Goal: Task Accomplishment & Management: Manage account settings

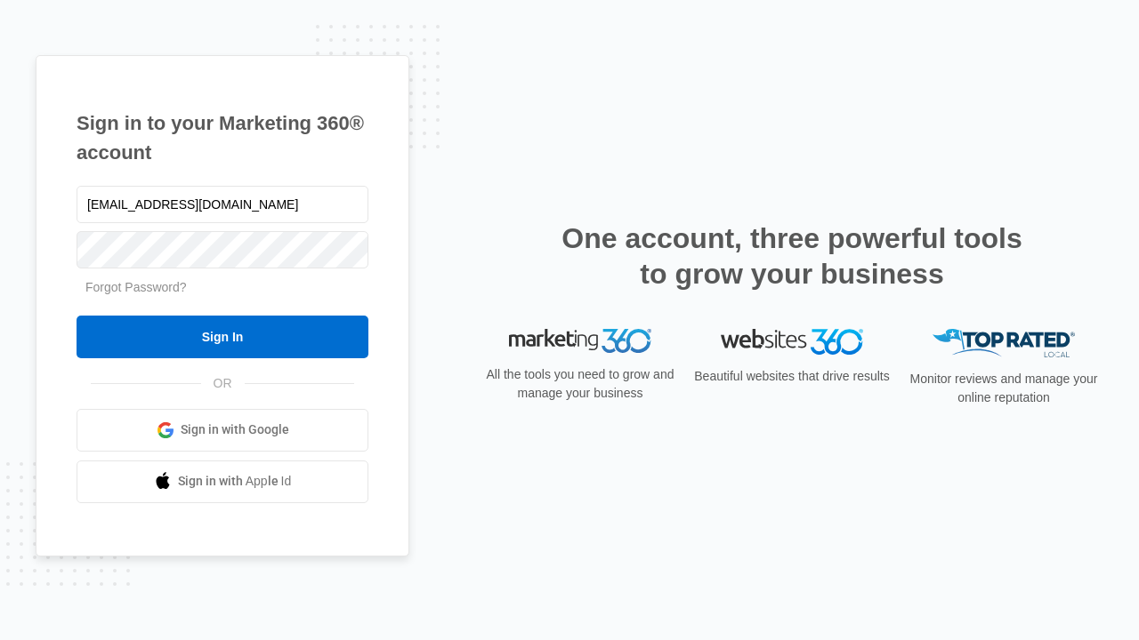
type input "[EMAIL_ADDRESS][DOMAIN_NAME]"
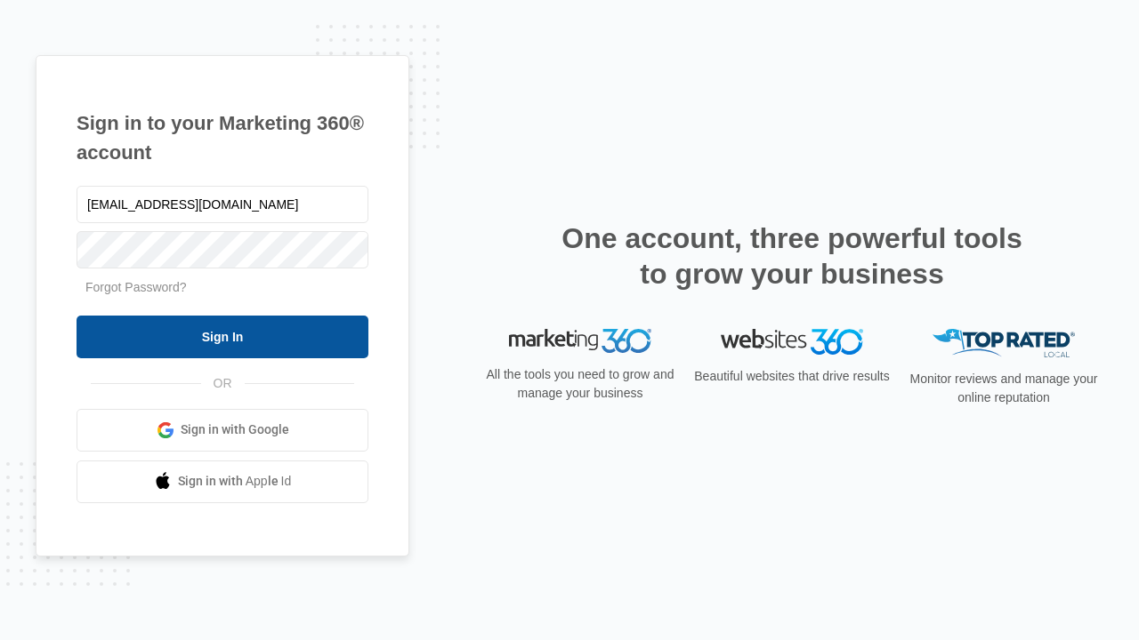
click at [222, 336] on input "Sign In" at bounding box center [223, 337] width 292 height 43
